Goal: Book appointment/travel/reservation

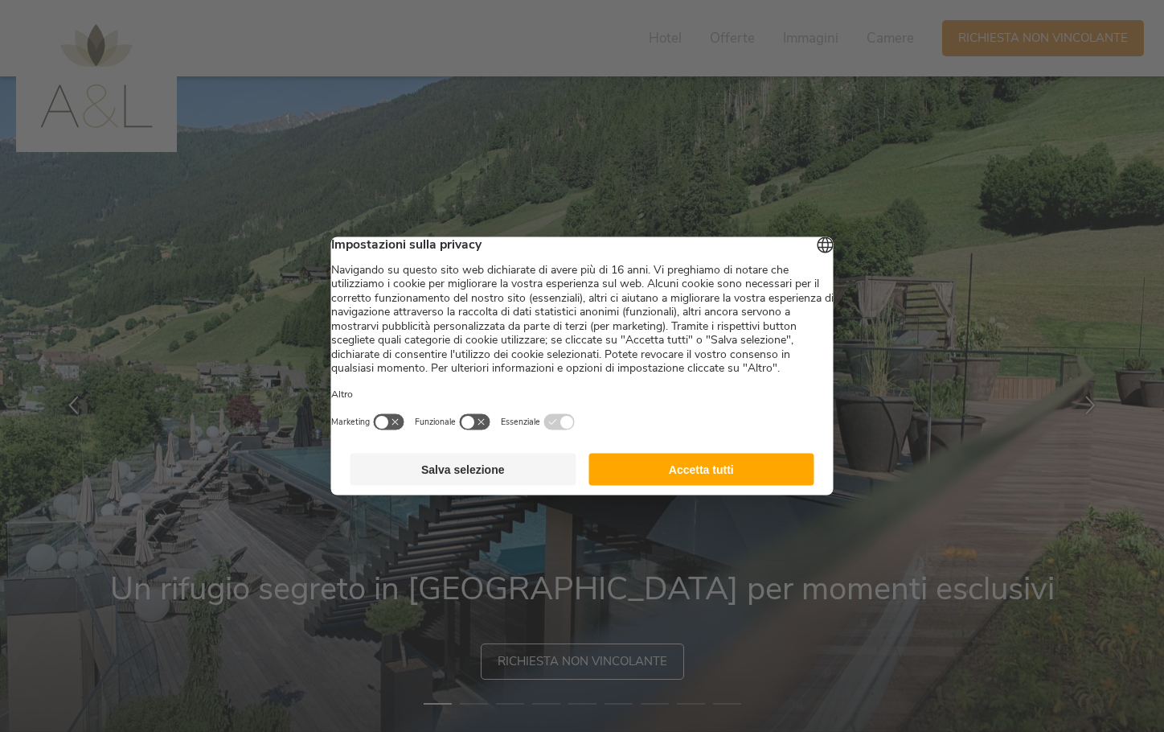
click at [677, 485] on button "Accetta tutti" at bounding box center [701, 469] width 226 height 32
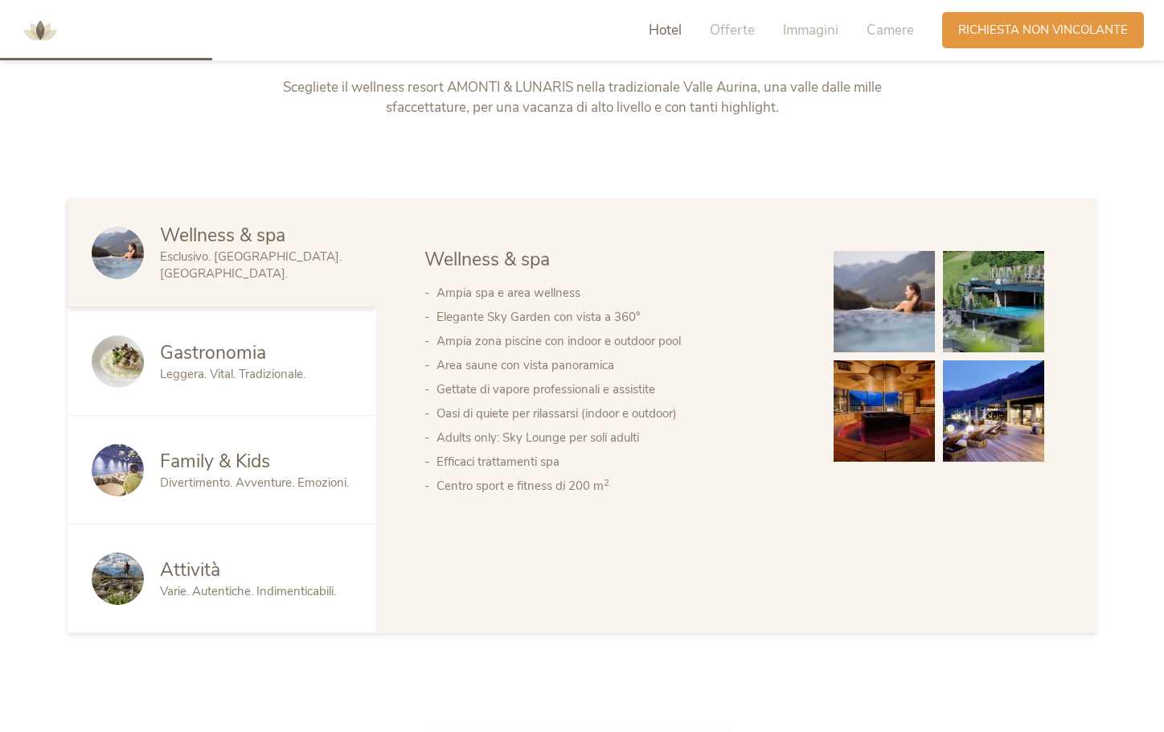
scroll to position [884, 0]
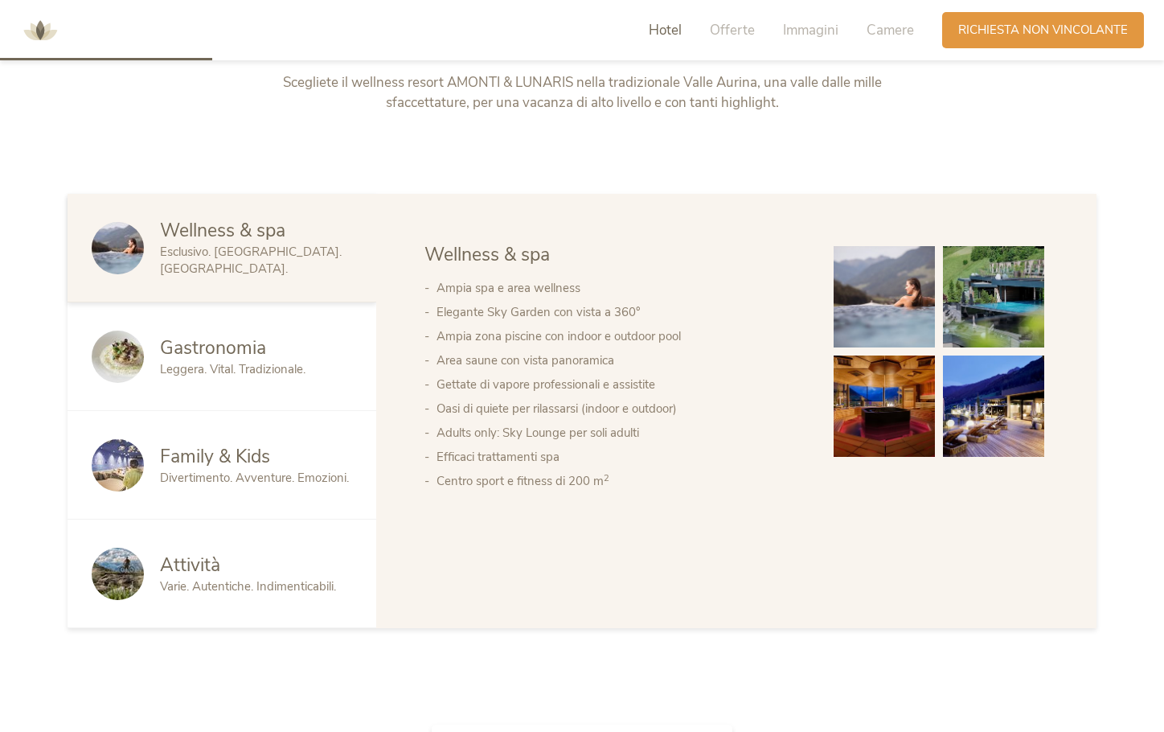
click at [760, 30] on div "Hotel Offerte Immagini Camere" at bounding box center [786, 30] width 314 height 36
click at [754, 30] on span "Offerte" at bounding box center [732, 30] width 45 height 18
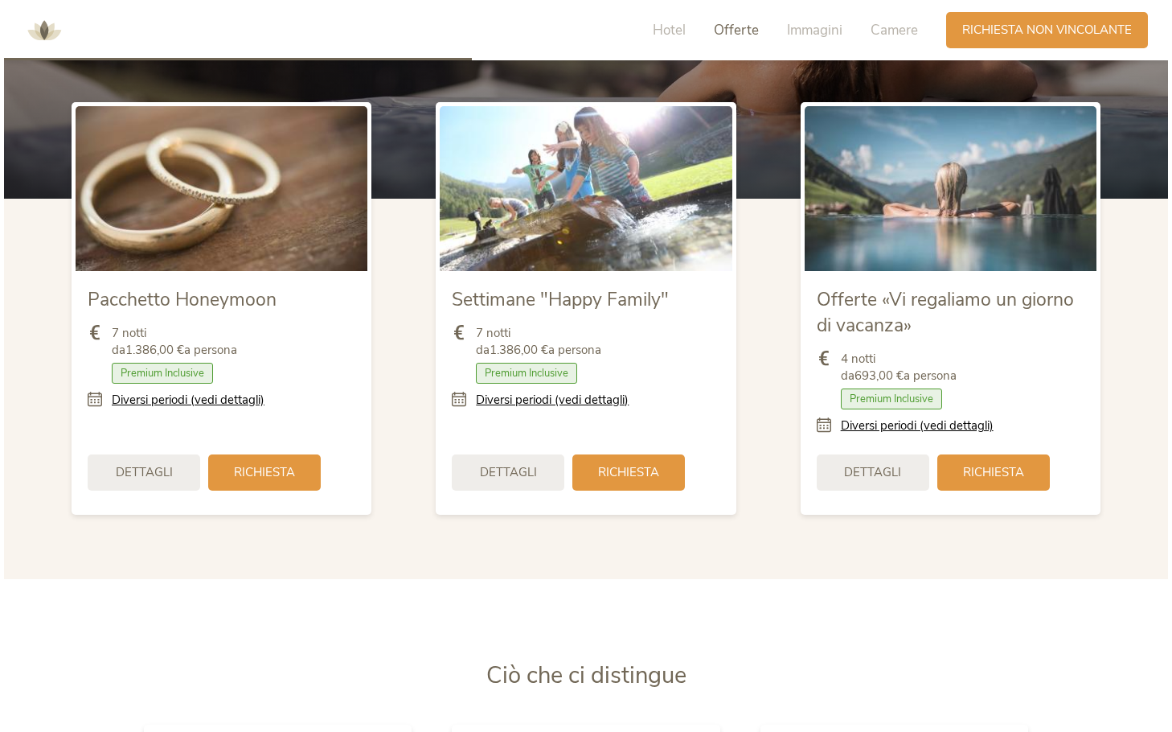
scroll to position [1983, 0]
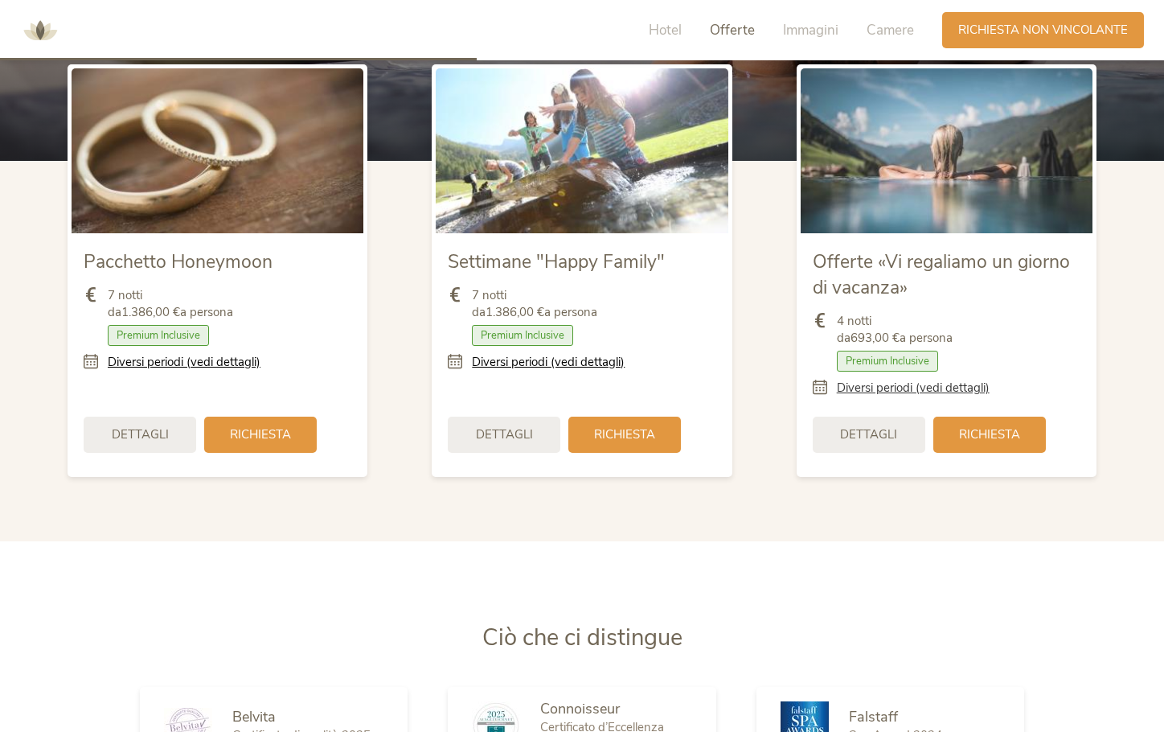
click at [852, 388] on link "Diversi periodi (vedi dettagli)" at bounding box center [913, 387] width 153 height 17
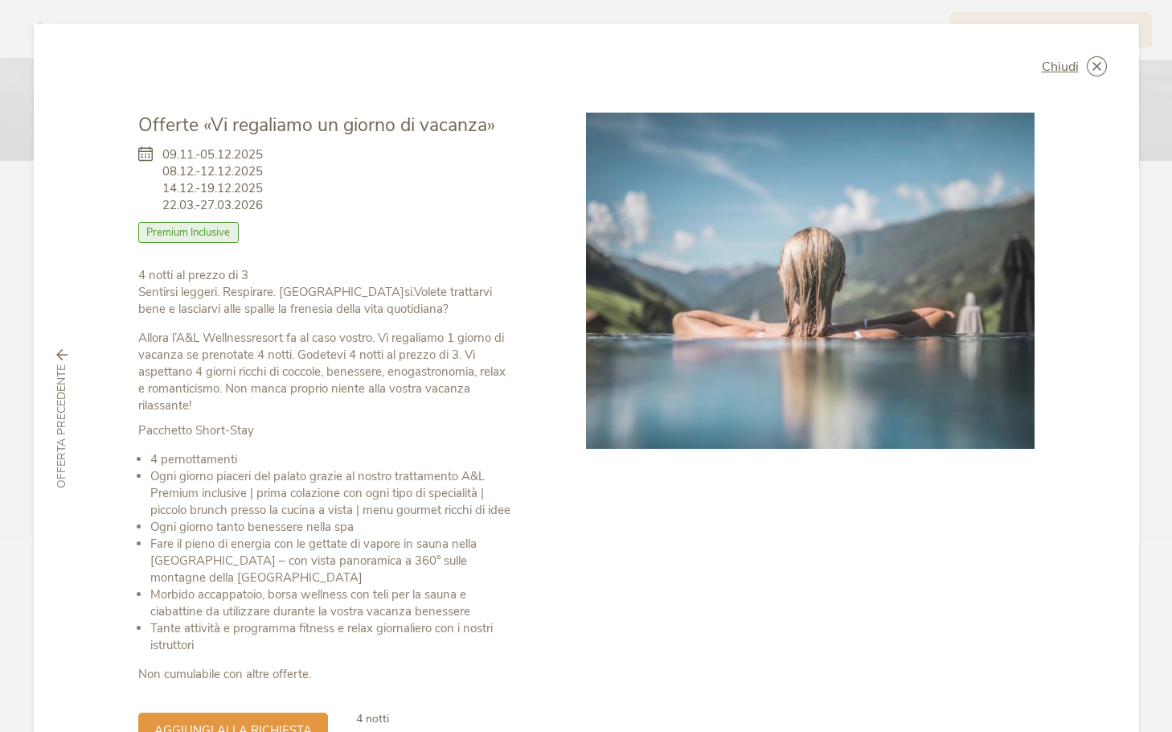
drag, startPoint x: 160, startPoint y: 193, endPoint x: 266, endPoint y: 184, distance: 106.5
click at [266, 184] on div "09.11.-05.12.2025 08.12.-12.12.2025 14.12.-19.12.2025 22.03.-27.03.2026 Camera …" at bounding box center [326, 202] width 376 height 129
click at [209, 199] on span "09.11.-05.12.2025 08.12.-12.12.2025 14.12.-19.12.2025 22.03.-27.03.2026" at bounding box center [212, 180] width 100 height 68
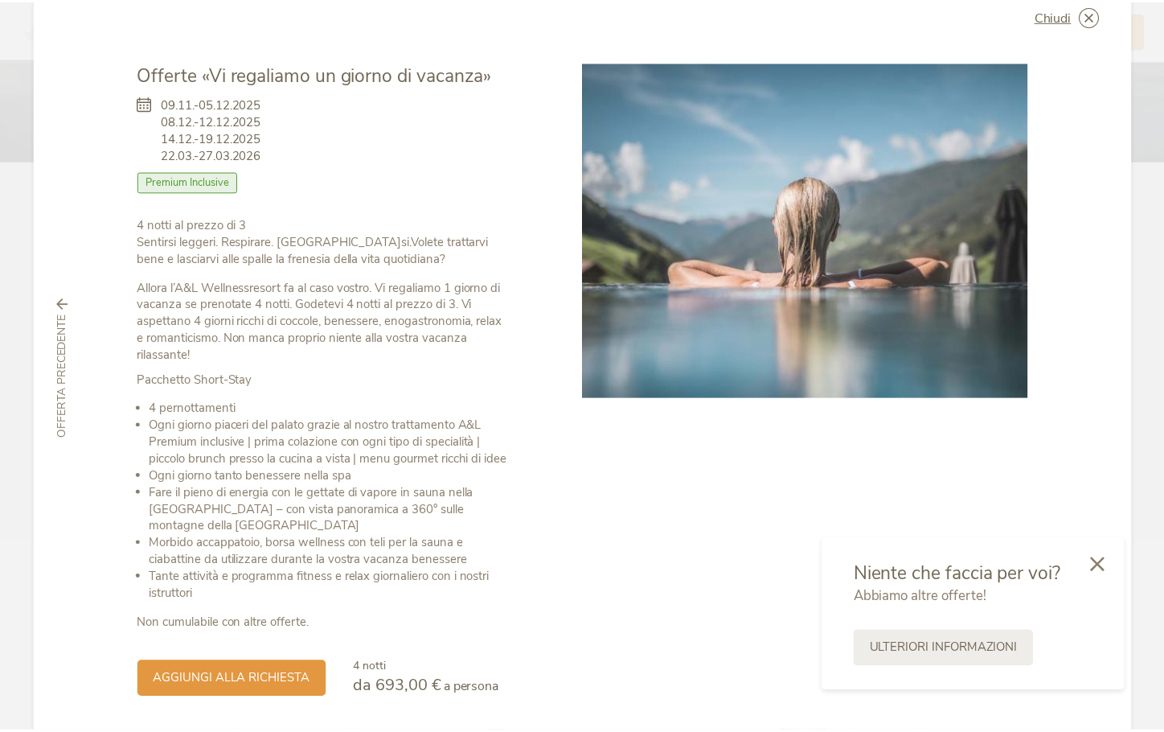
scroll to position [0, 0]
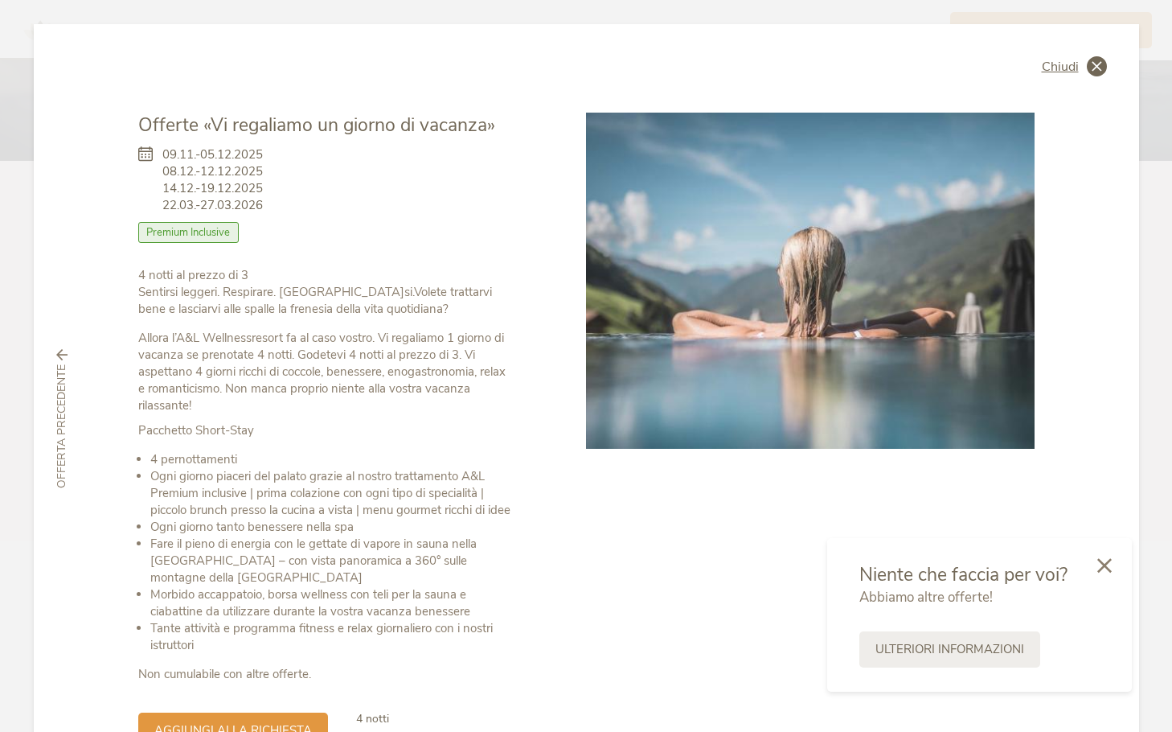
click at [1087, 64] on icon at bounding box center [1097, 66] width 20 height 20
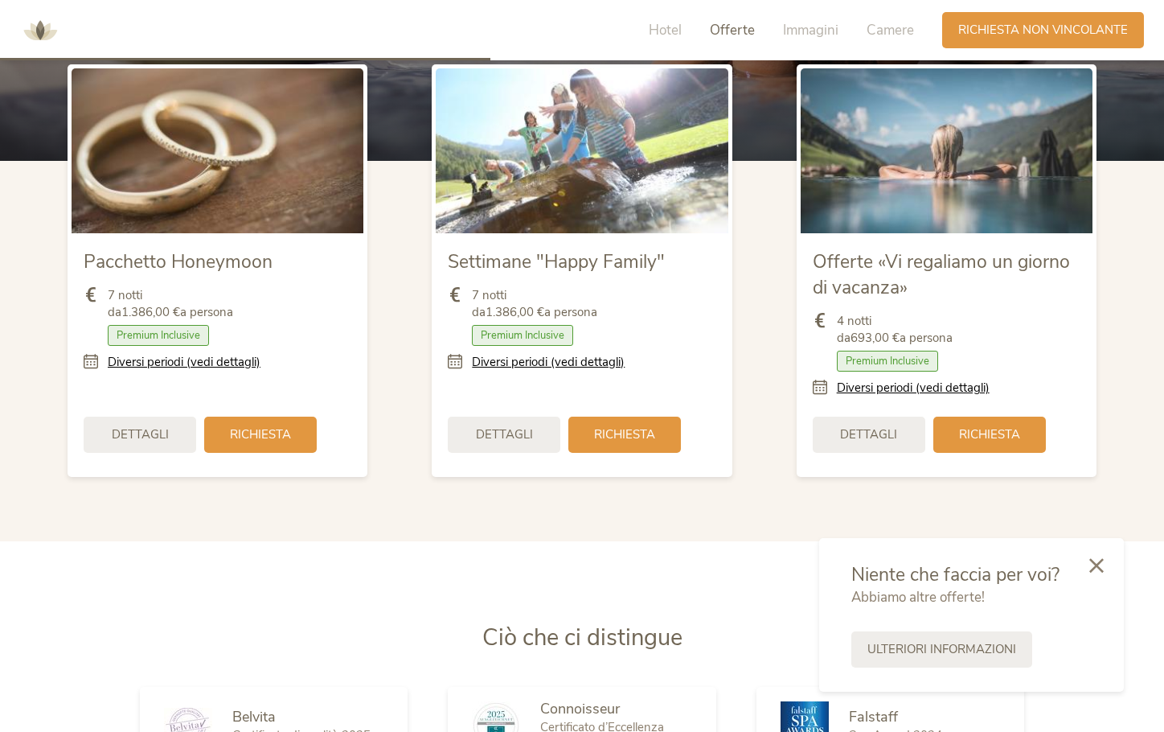
scroll to position [2385, 0]
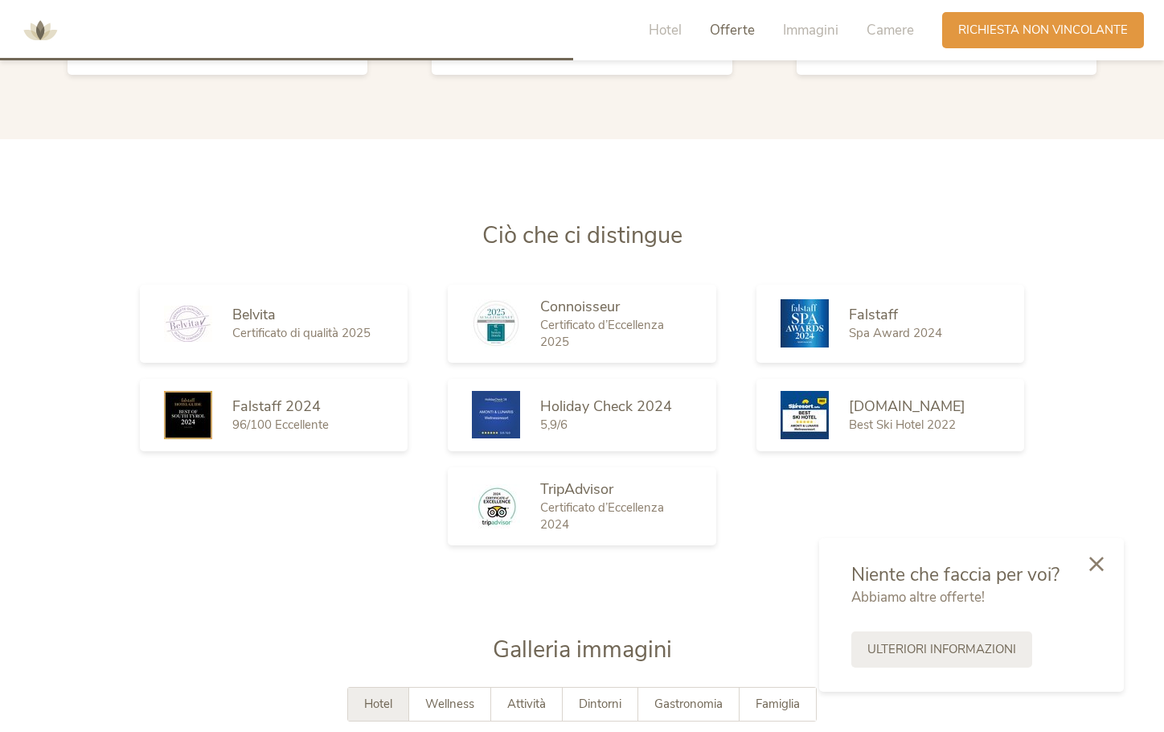
click at [1102, 562] on icon at bounding box center [1096, 563] width 14 height 14
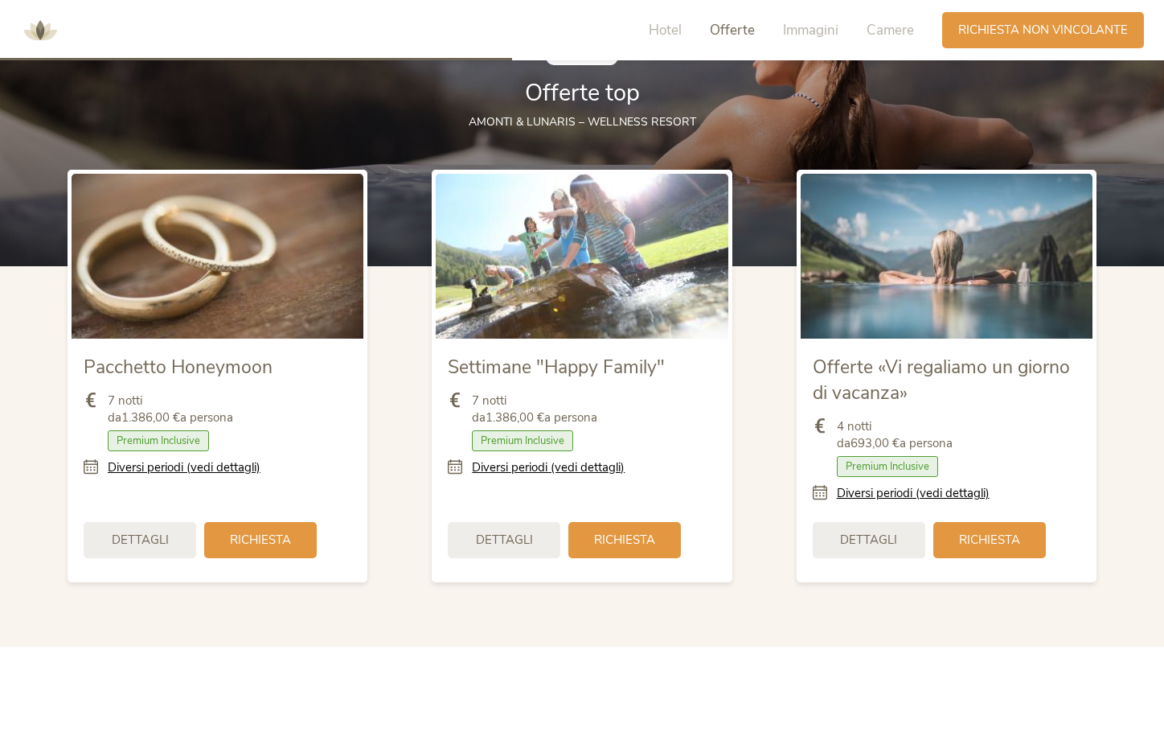
scroll to position [2144, 0]
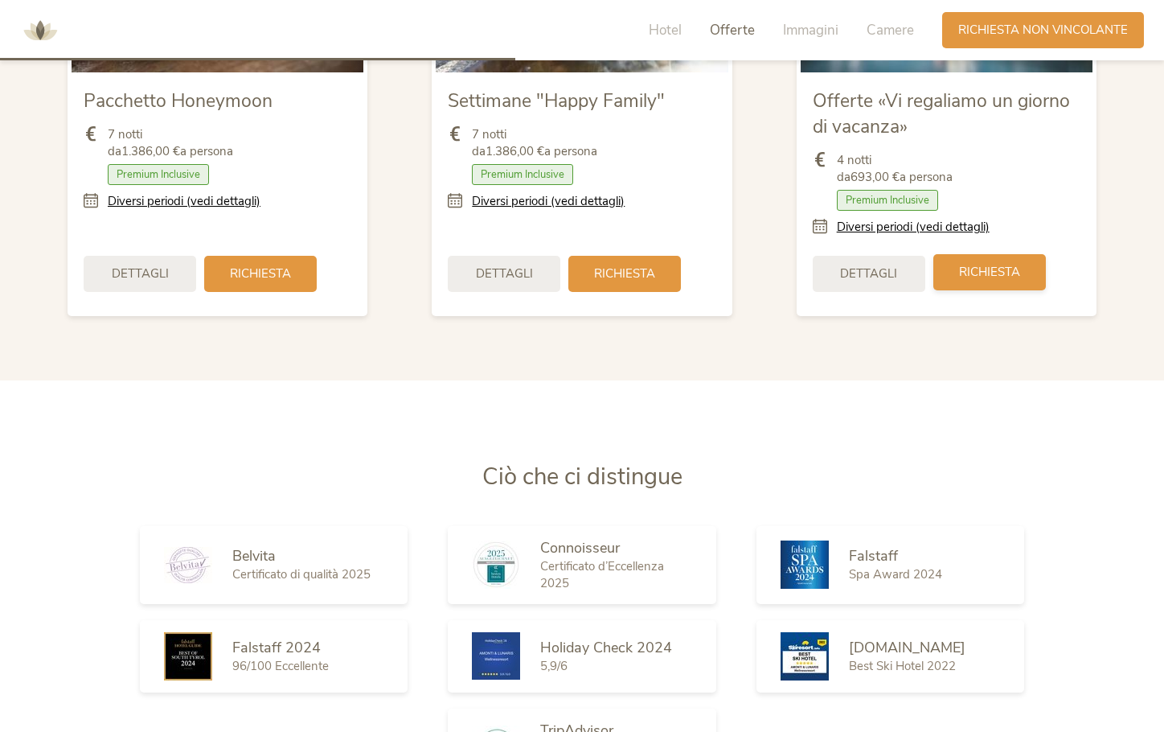
click at [1002, 284] on div "Richiesta" at bounding box center [989, 272] width 113 height 36
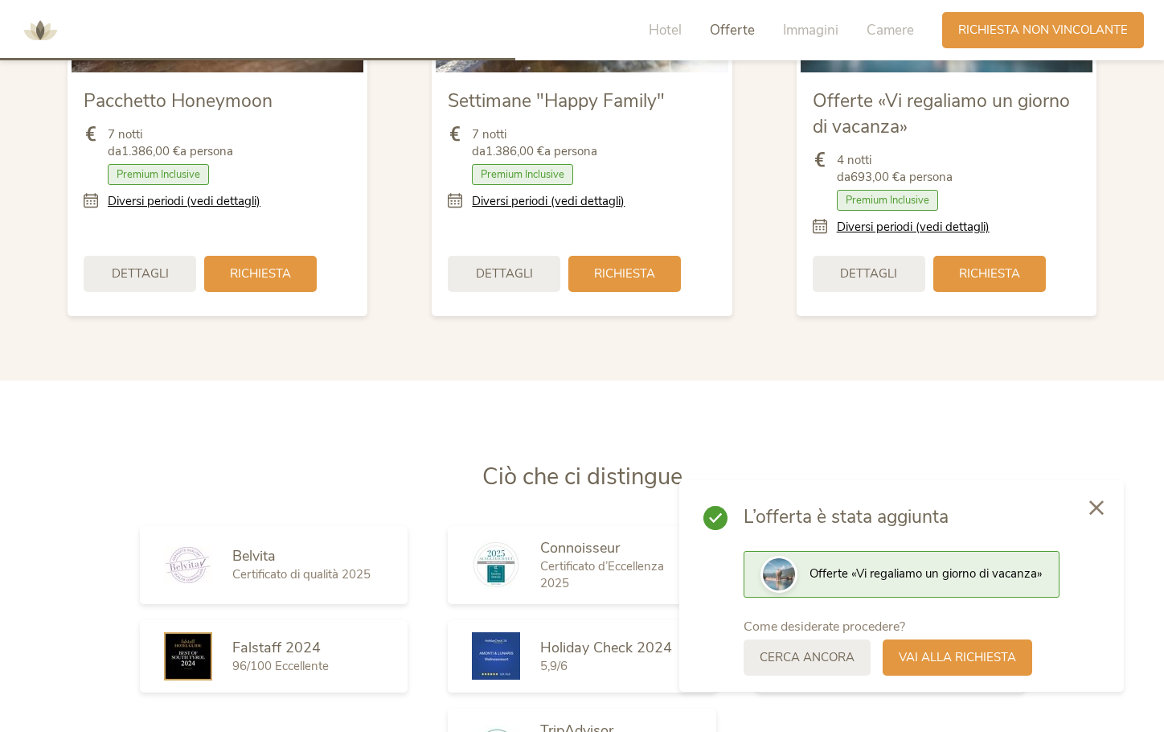
drag, startPoint x: 46, startPoint y: 29, endPoint x: 55, endPoint y: 29, distance: 8.8
click at [46, 29] on img at bounding box center [40, 30] width 48 height 48
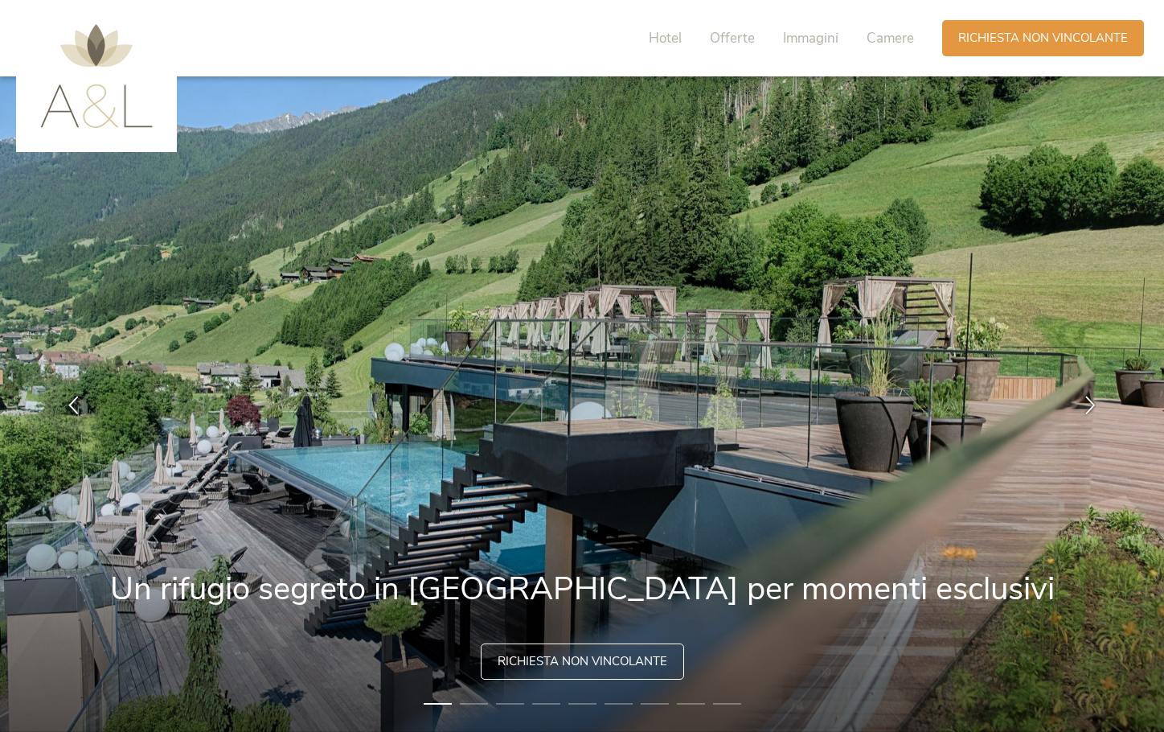
click at [674, 29] on span "Hotel" at bounding box center [665, 38] width 33 height 18
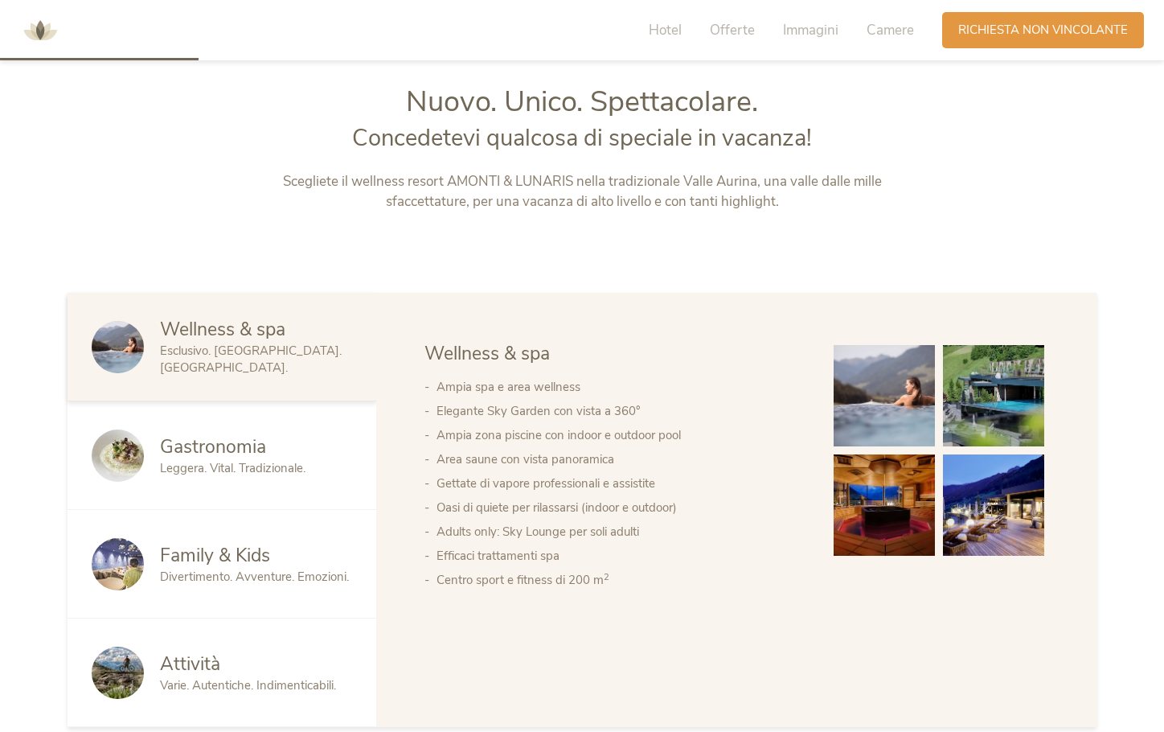
scroll to position [787, 0]
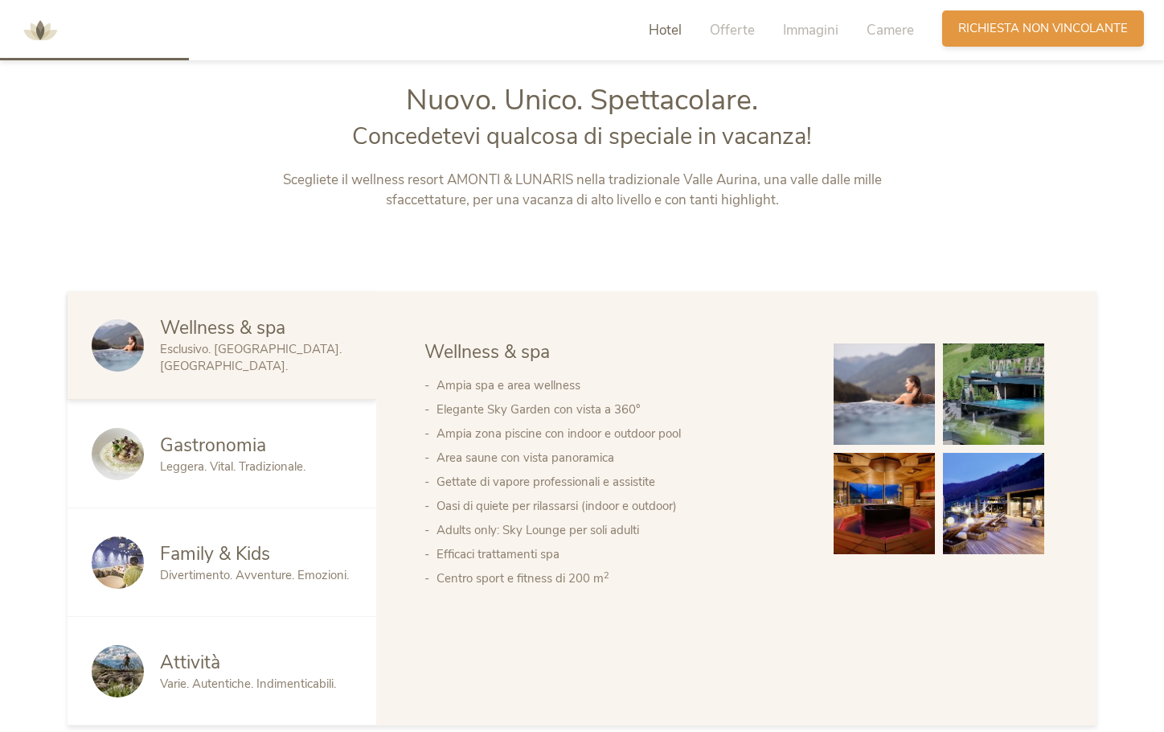
click at [964, 27] on span "Richiesta non vincolante" at bounding box center [1043, 28] width 170 height 17
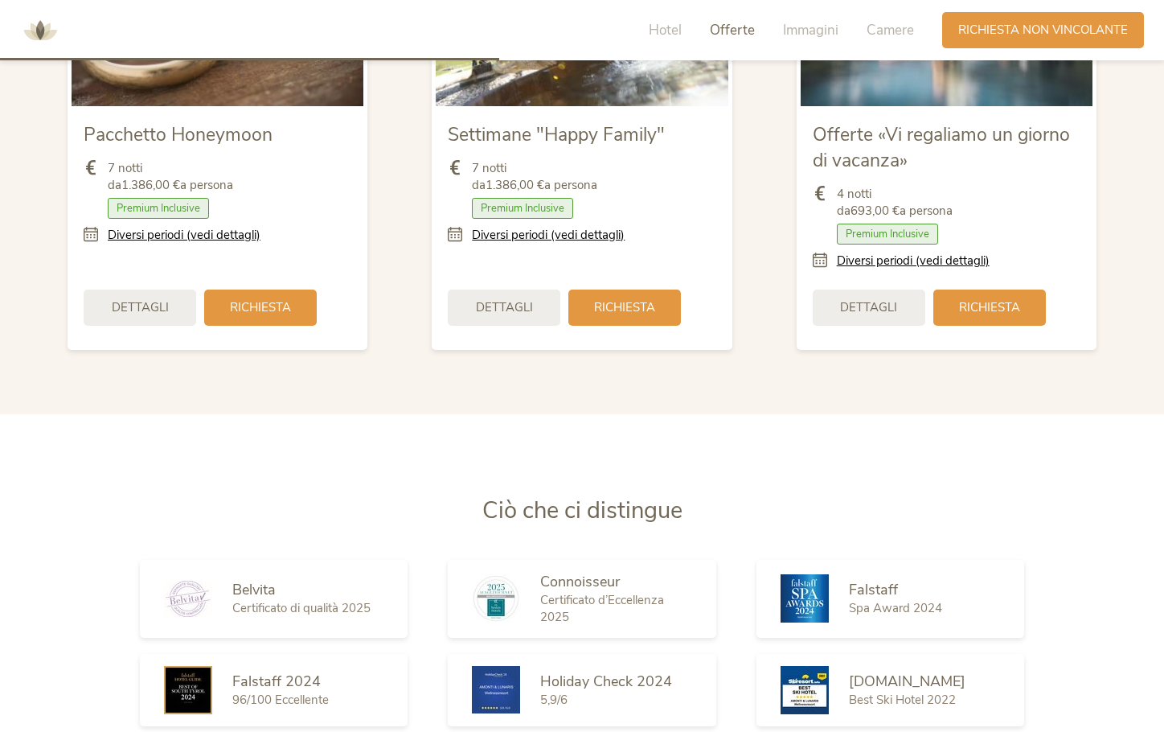
scroll to position [1547, 0]
